Goal: Check status

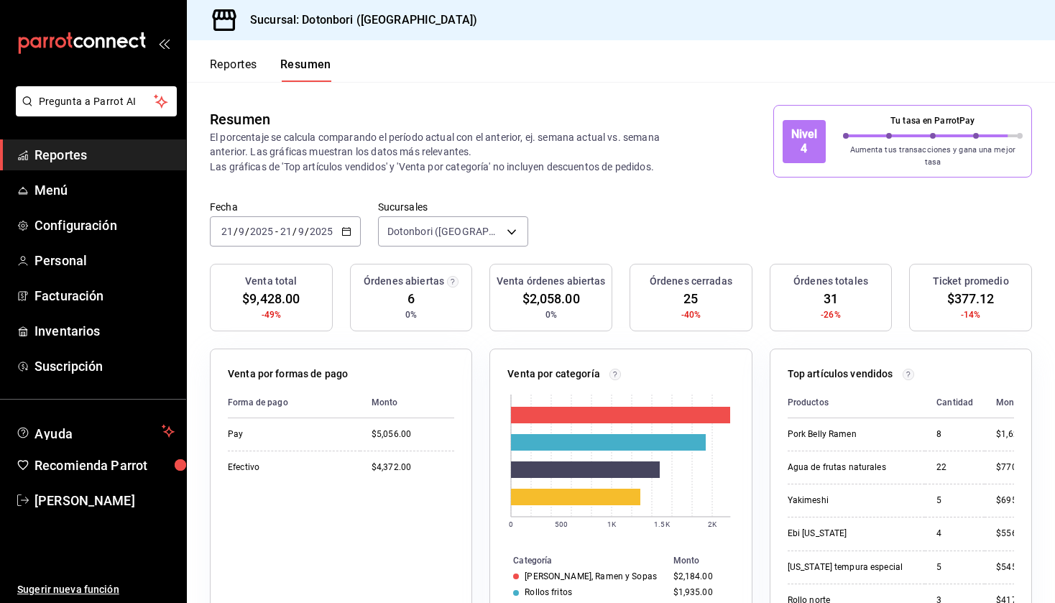
click at [310, 70] on button "Resumen" at bounding box center [305, 70] width 51 height 24
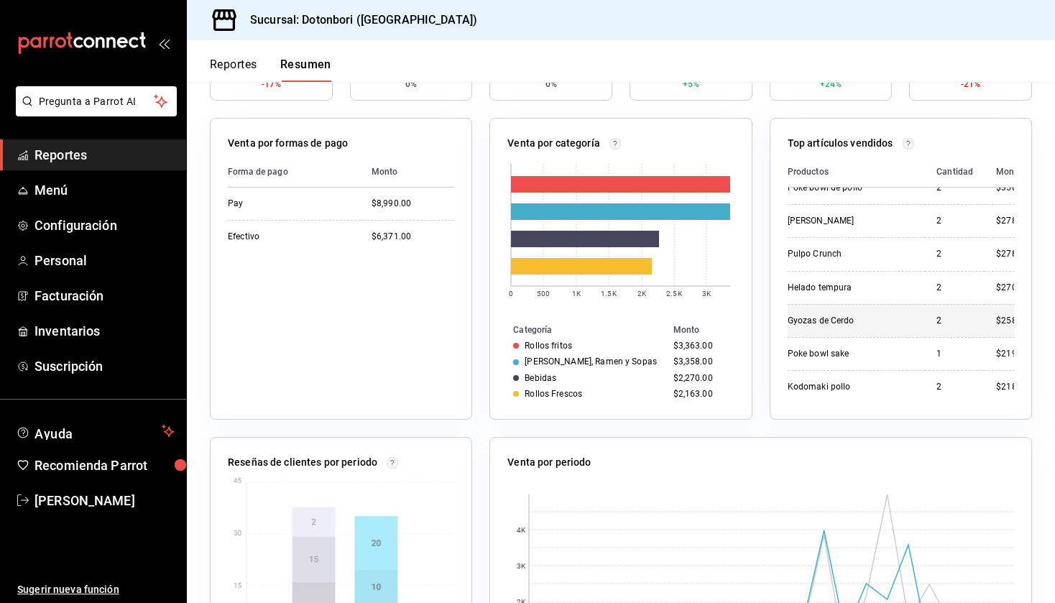
scroll to position [446, 0]
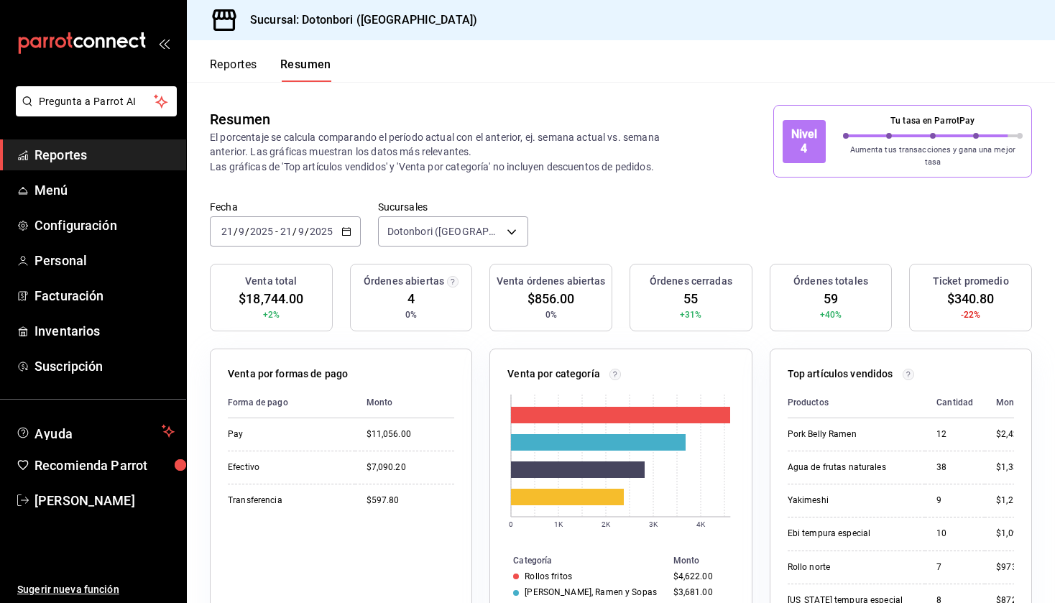
click at [349, 226] on icon "button" at bounding box center [346, 231] width 10 height 10
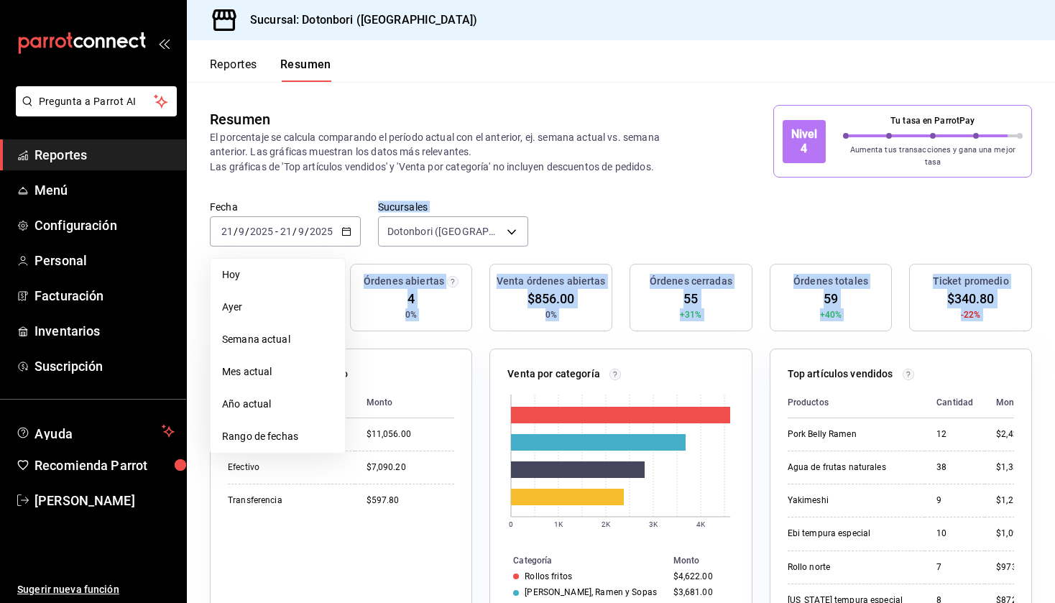
drag, startPoint x: 298, startPoint y: 423, endPoint x: 381, endPoint y: 349, distance: 110.5
click at [381, 350] on main "Resumen El porcentaje se calcula comparando el período actual con el anterior, …" at bounding box center [621, 537] width 868 height 911
click at [381, 349] on div "Venta por formas de pago Forma de pago Monto Pay $11,056.00 Efectivo $7,090.20 …" at bounding box center [341, 500] width 262 height 302
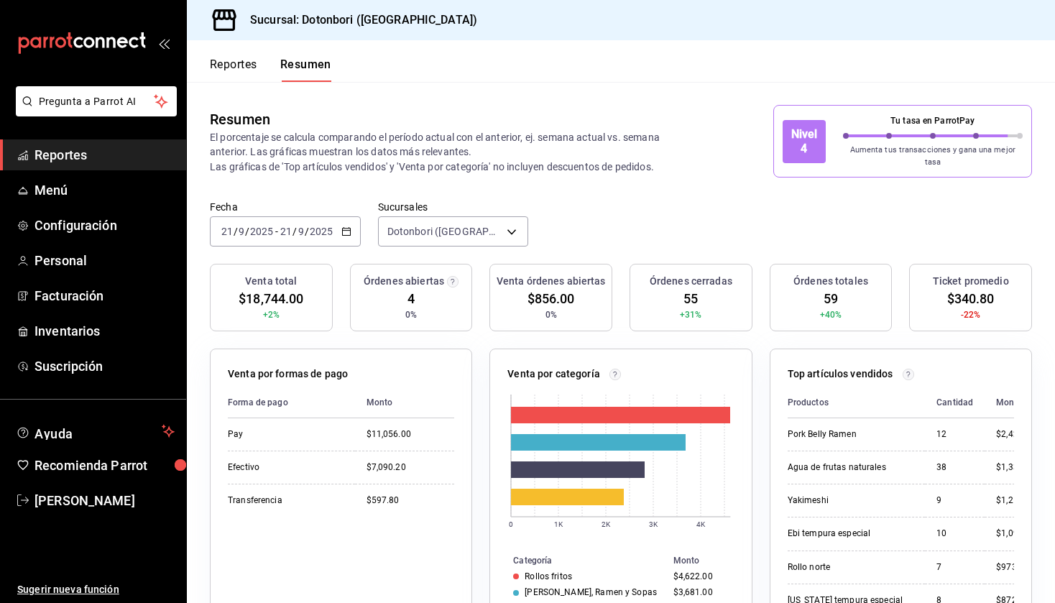
click at [236, 70] on button "Reportes" at bounding box center [233, 70] width 47 height 24
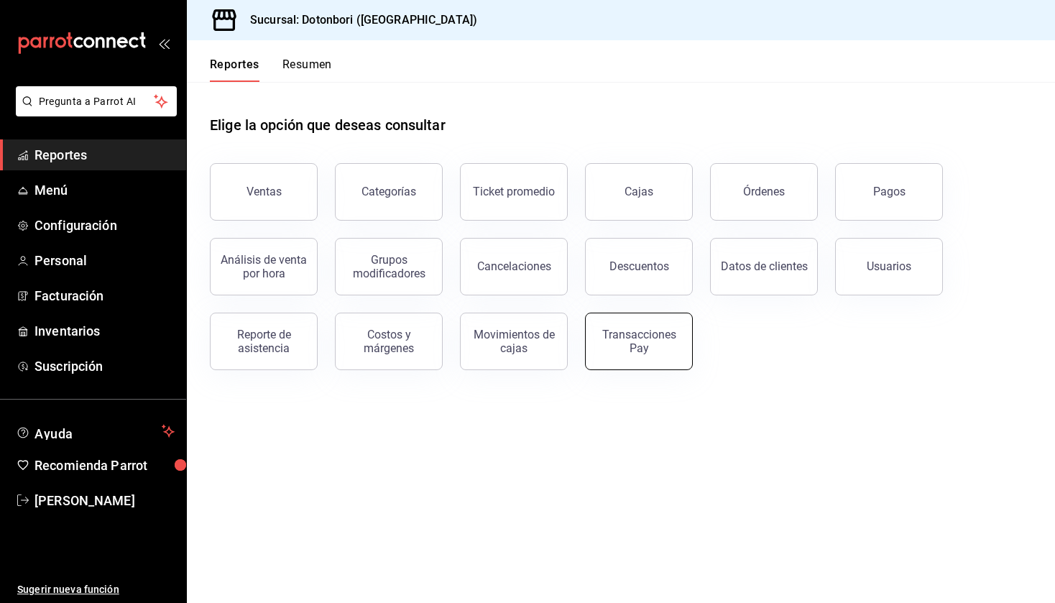
click at [656, 344] on div "Transacciones Pay" at bounding box center [639, 341] width 89 height 27
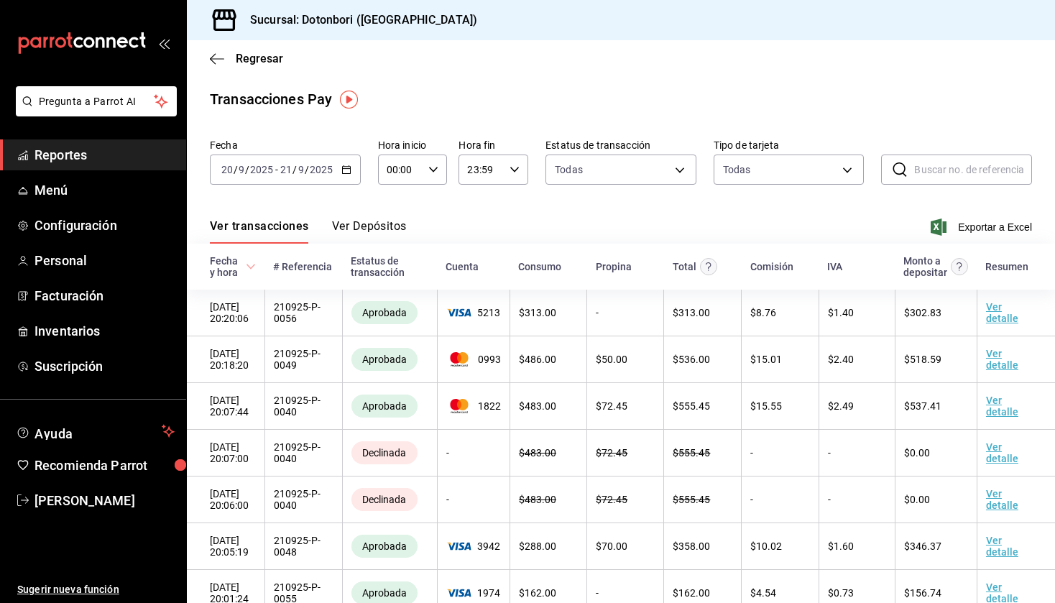
click at [372, 234] on button "Ver Depósitos" at bounding box center [369, 231] width 75 height 24
click at [462, 221] on div "Ver transacciones Ver Depósitos Exportar a Excel" at bounding box center [621, 223] width 822 height 42
click at [400, 228] on button "Ver Depósitos" at bounding box center [369, 231] width 75 height 24
